Goal: Check status: Check status

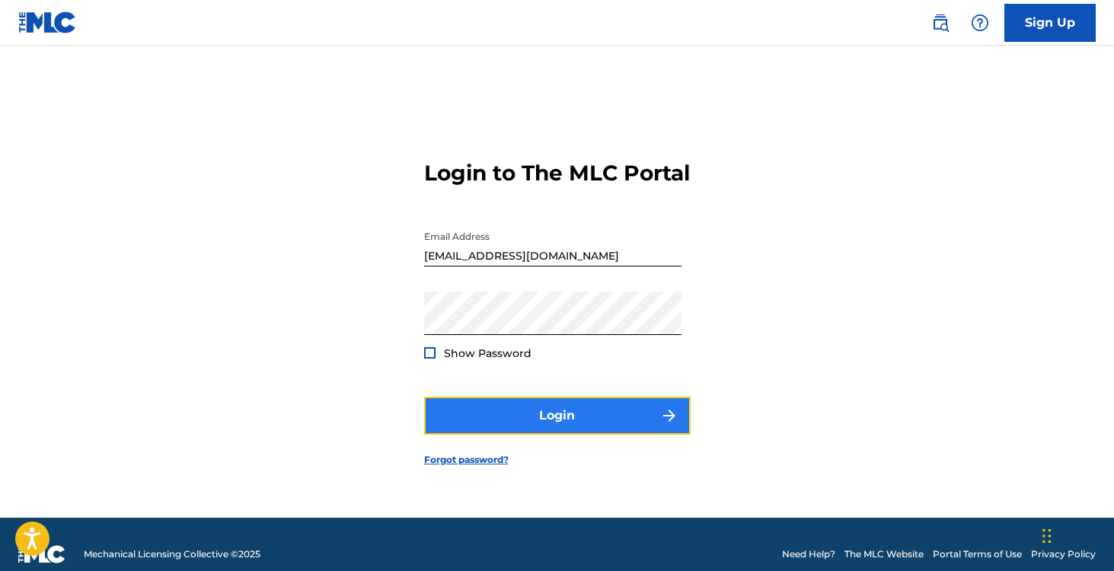
click at [630, 427] on button "Login" at bounding box center [557, 416] width 267 height 38
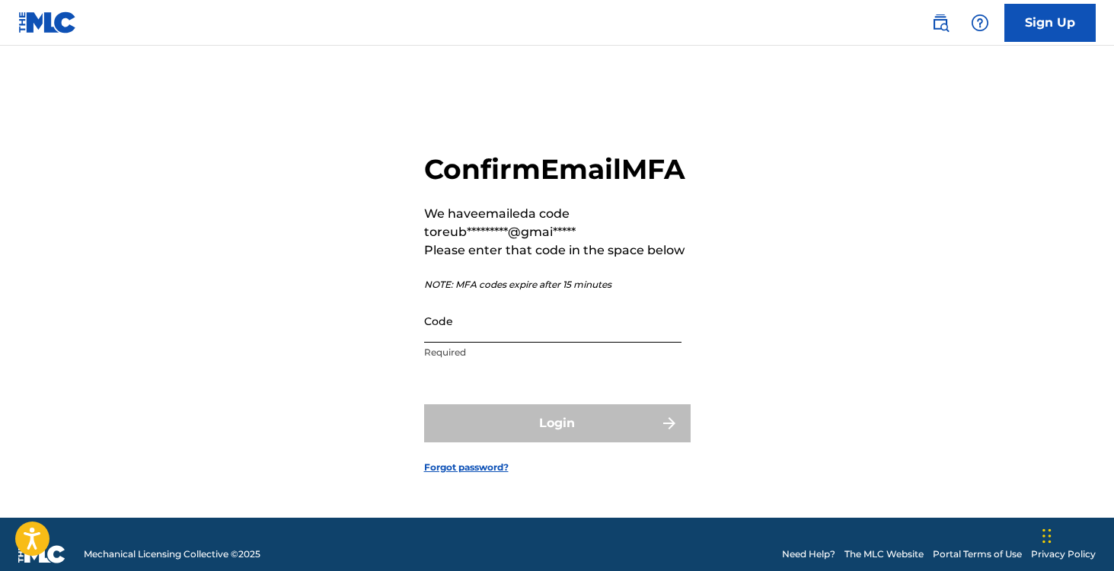
click at [494, 343] on input "Code" at bounding box center [552, 320] width 257 height 43
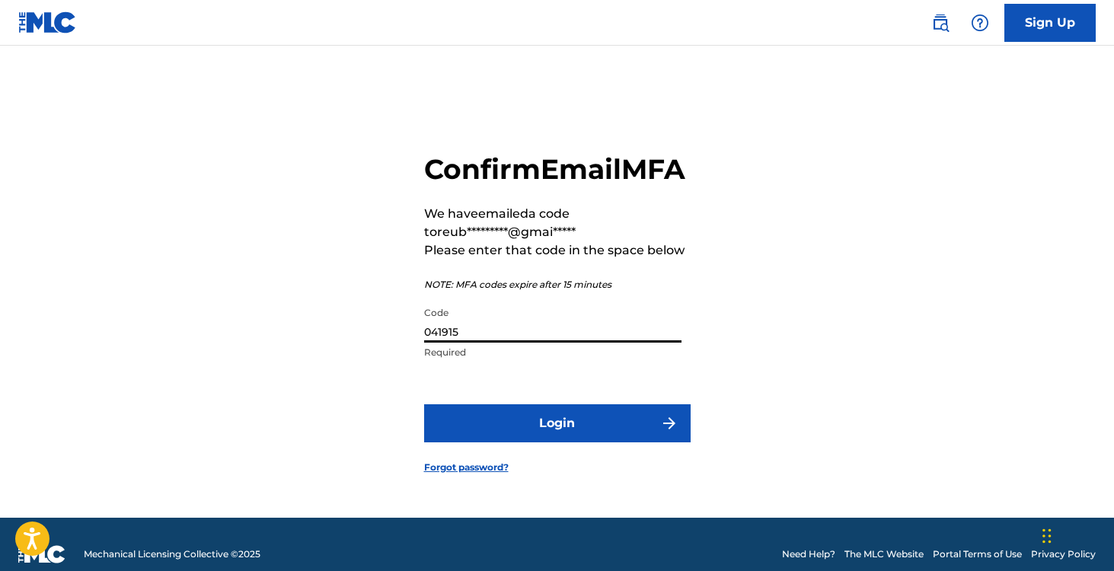
type input "041915"
click at [424, 404] on button "Login" at bounding box center [557, 423] width 267 height 38
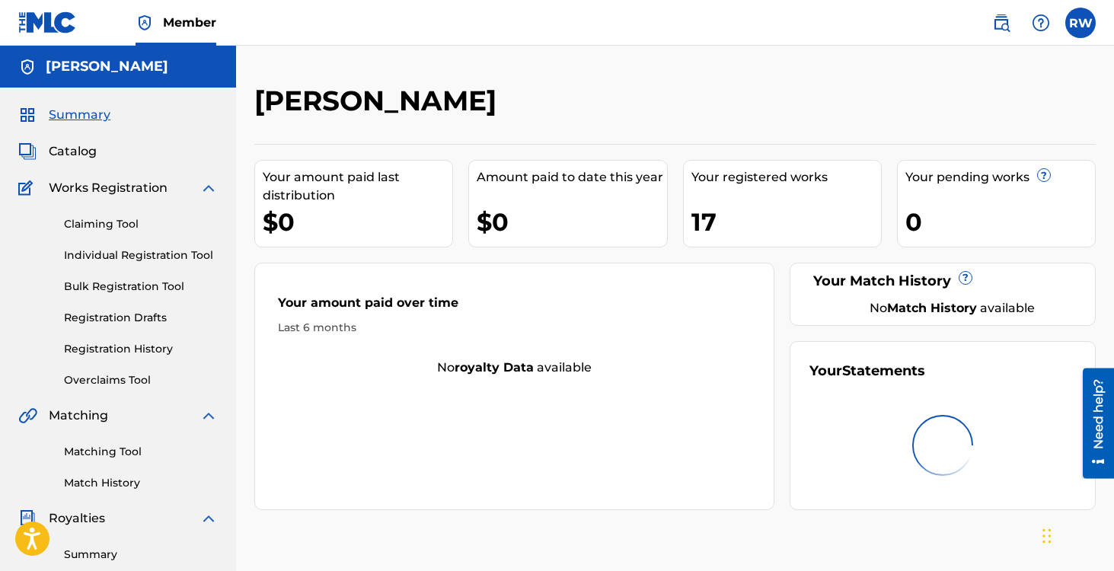
click at [518, 196] on div "Amount paid to date this year $0" at bounding box center [567, 204] width 199 height 88
click at [113, 344] on link "Registration History" at bounding box center [141, 349] width 154 height 16
